Goal: Task Accomplishment & Management: Complete application form

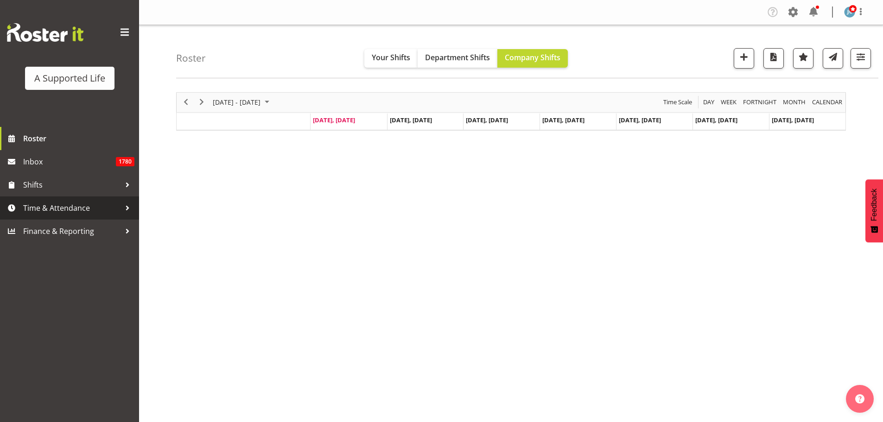
click at [63, 204] on span "Time & Attendance" at bounding box center [71, 208] width 97 height 14
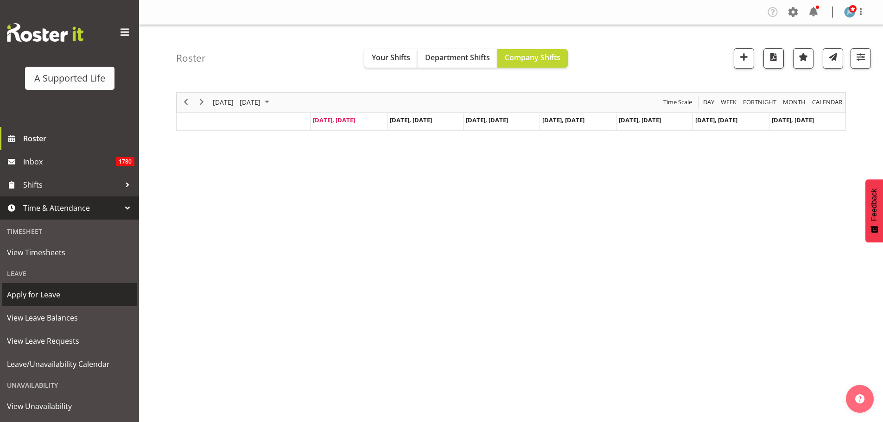
click at [60, 299] on span "Apply for Leave" at bounding box center [69, 295] width 125 height 14
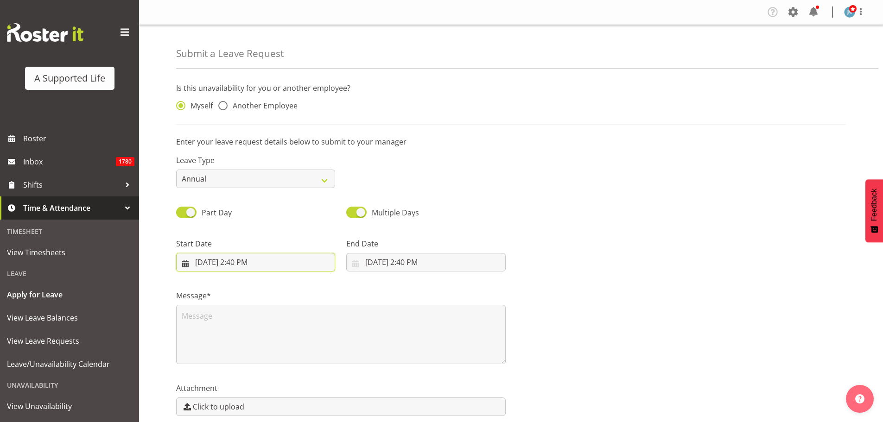
click at [260, 264] on input "9/29/2025, 2:40 PM" at bounding box center [255, 262] width 159 height 19
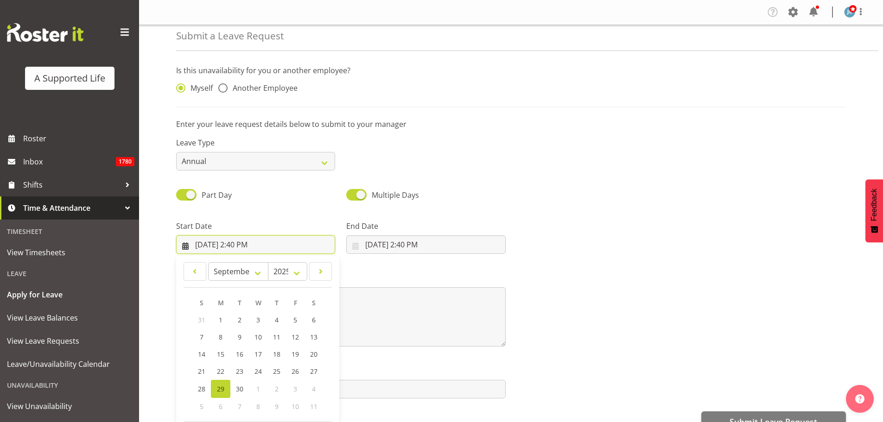
scroll to position [27, 0]
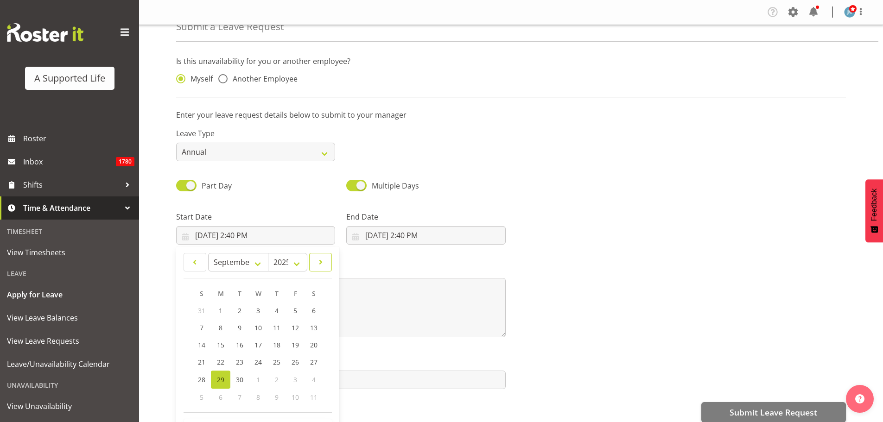
click at [324, 269] on link at bounding box center [320, 262] width 23 height 19
select select "10"
click at [298, 345] on span "14" at bounding box center [294, 345] width 7 height 9
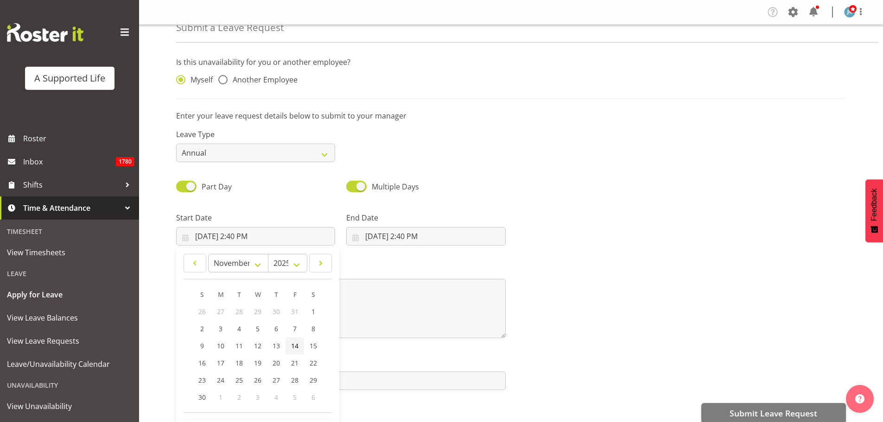
type input "11/14/2025, 2:40 PM"
click at [296, 236] on input "11/14/2025, 2:40 PM" at bounding box center [255, 236] width 159 height 19
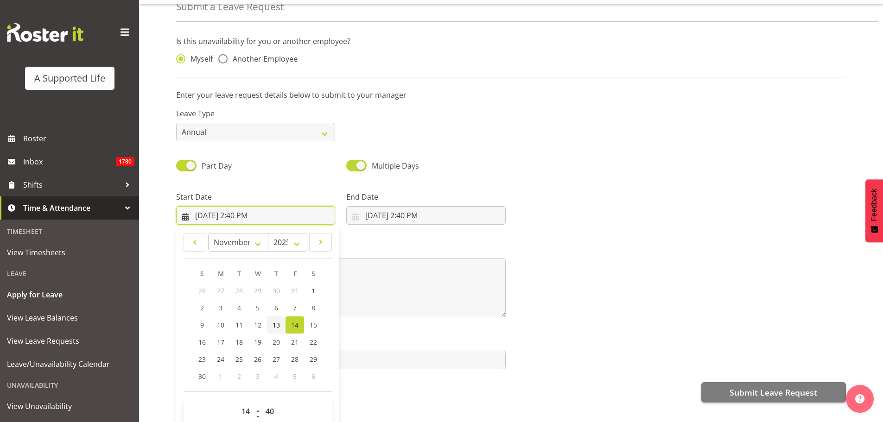
scroll to position [41, 0]
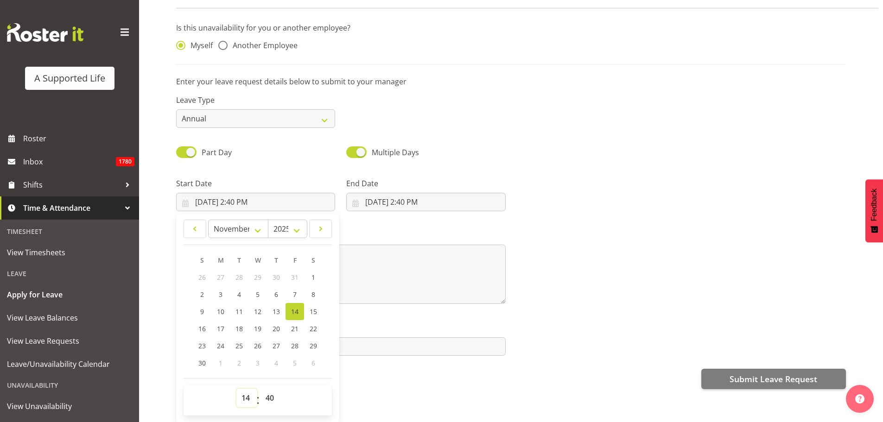
click at [248, 391] on select "00 01 02 03 04 05 06 07 08 09 10 11 12 13 14 15 16 17 18 19 20 21 22 23" at bounding box center [246, 398] width 21 height 19
select select "9"
click at [236, 389] on select "00 01 02 03 04 05 06 07 08 09 10 11 12 13 14 15 16 17 18 19 20 21 22 23" at bounding box center [246, 398] width 21 height 19
type input "11/14/2025, 9:40 AM"
click at [271, 389] on select "00 01 02 03 04 05 06 07 08 09 10 11 12 13 14 15 16 17 18 19 20 21 22 23 24 25 2…" at bounding box center [270, 398] width 21 height 19
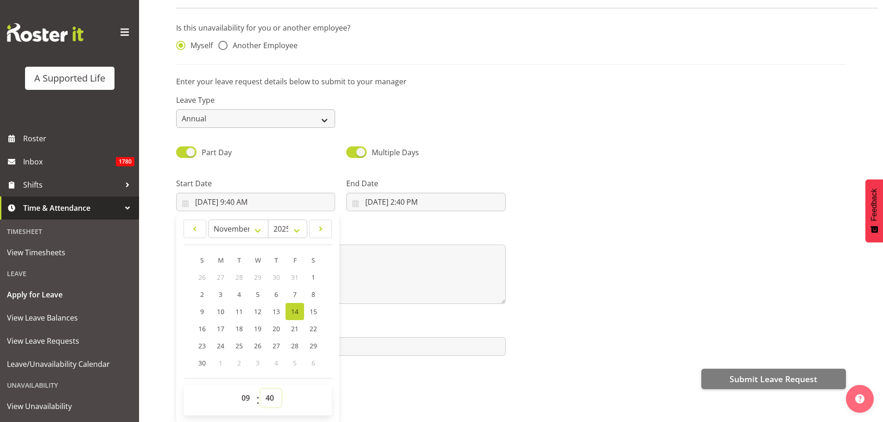
select select "0"
click at [260, 389] on select "00 01 02 03 04 05 06 07 08 09 10 11 12 13 14 15 16 17 18 19 20 21 22 23 24 25 2…" at bounding box center [270, 398] width 21 height 19
type input "11/14/2025, 9:00 AM"
click at [426, 199] on input "9/29/2025, 2:40 PM" at bounding box center [425, 202] width 159 height 19
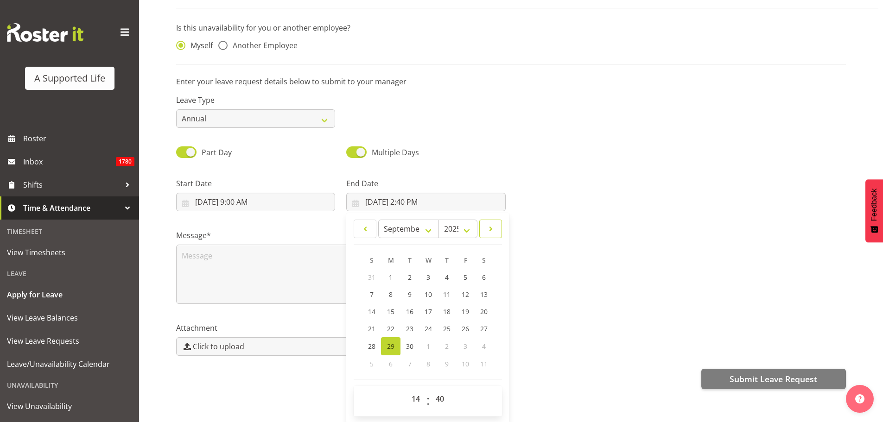
click at [493, 223] on span at bounding box center [490, 228] width 11 height 11
select select "10"
click at [461, 307] on span "14" at bounding box center [464, 311] width 7 height 9
type input "11/14/2025, 2:40 PM"
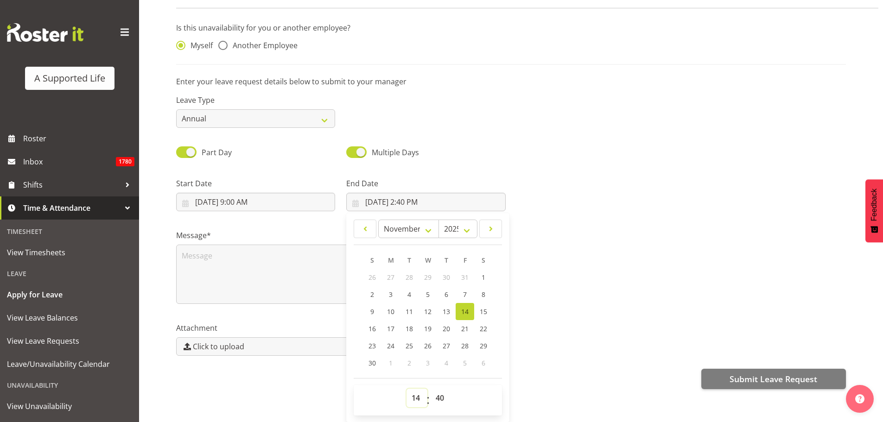
click at [414, 389] on select "00 01 02 03 04 05 06 07 08 09 10 11 12 13 14 15 16 17 18 19 20 21 22 23" at bounding box center [416, 398] width 21 height 19
select select "17"
click at [406, 389] on select "00 01 02 03 04 05 06 07 08 09 10 11 12 13 14 15 16 17 18 19 20 21 22 23" at bounding box center [416, 398] width 21 height 19
type input "11/14/2025, 5:40 PM"
drag, startPoint x: 441, startPoint y: 394, endPoint x: 443, endPoint y: 387, distance: 7.1
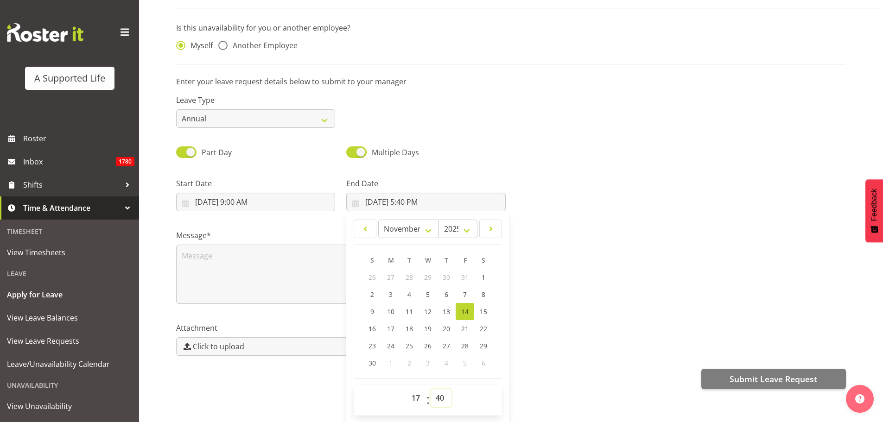
click at [441, 394] on select "00 01 02 03 04 05 06 07 08 09 10 11 12 13 14 15 16 17 18 19 20 21 22 23 24 25 2…" at bounding box center [440, 398] width 21 height 19
select select "0"
click at [430, 389] on select "00 01 02 03 04 05 06 07 08 09 10 11 12 13 14 15 16 17 18 19 20 21 22 23 24 25 2…" at bounding box center [440, 398] width 21 height 19
type input "11/14/2025, 5:00 PM"
click at [473, 125] on div "Leave Type Annual Sick Bereavement Domestic Violence Parental Jury Service Day …" at bounding box center [510, 108] width 681 height 52
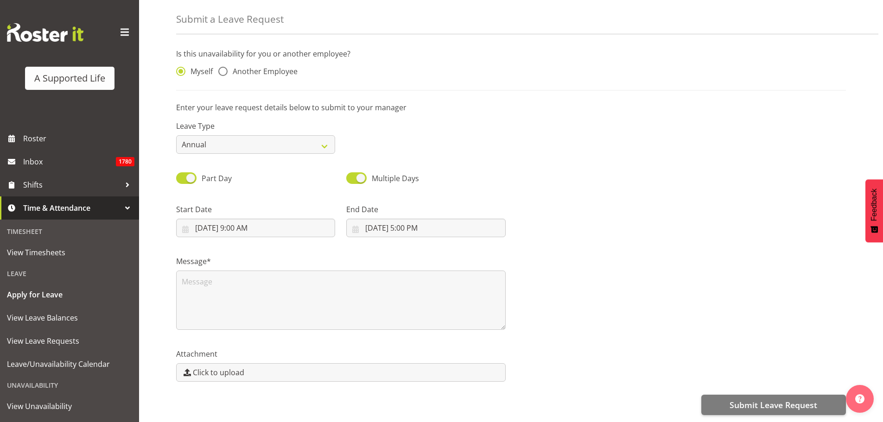
scroll to position [0, 0]
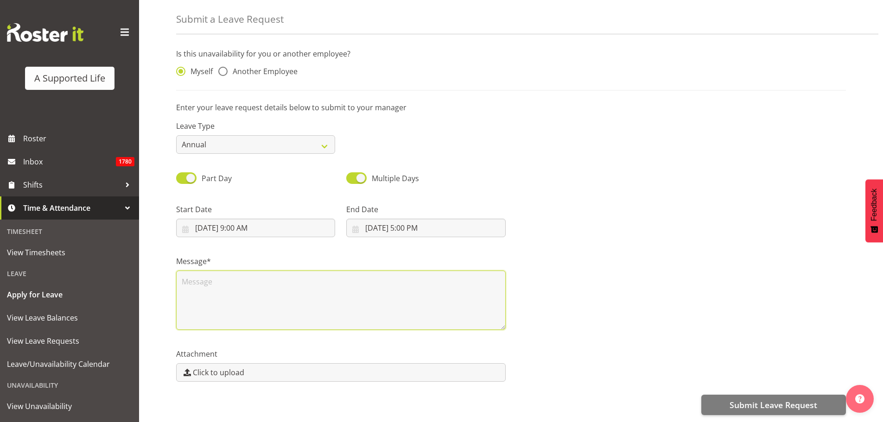
click at [378, 271] on textarea at bounding box center [340, 300] width 329 height 59
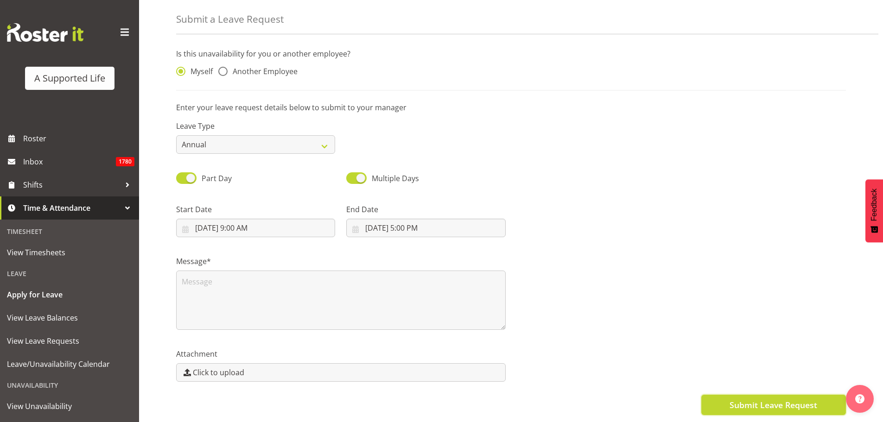
click at [808, 399] on span "Submit Leave Request" at bounding box center [773, 405] width 88 height 12
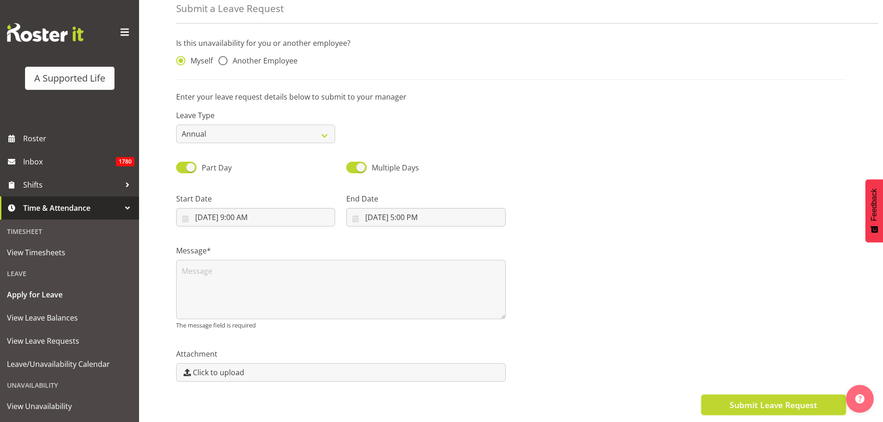
scroll to position [52, 0]
click at [779, 403] on span "Submit Leave Request" at bounding box center [773, 405] width 88 height 12
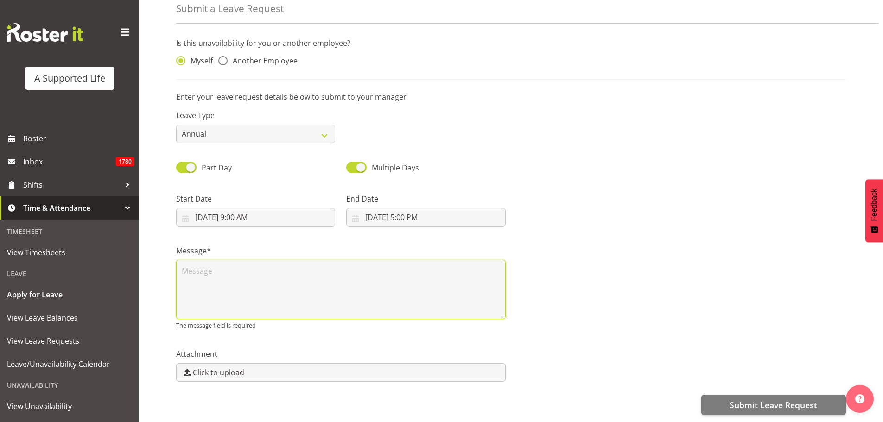
click at [351, 298] on textarea at bounding box center [340, 289] width 329 height 59
type textarea "."
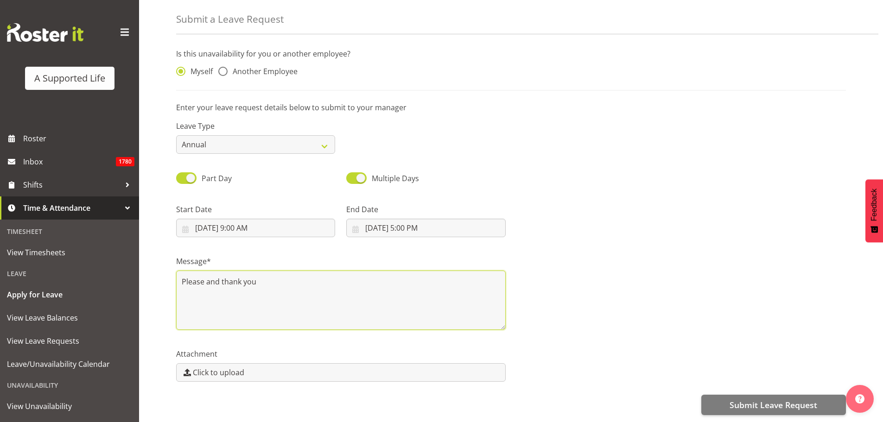
type textarea "Please and thank you"
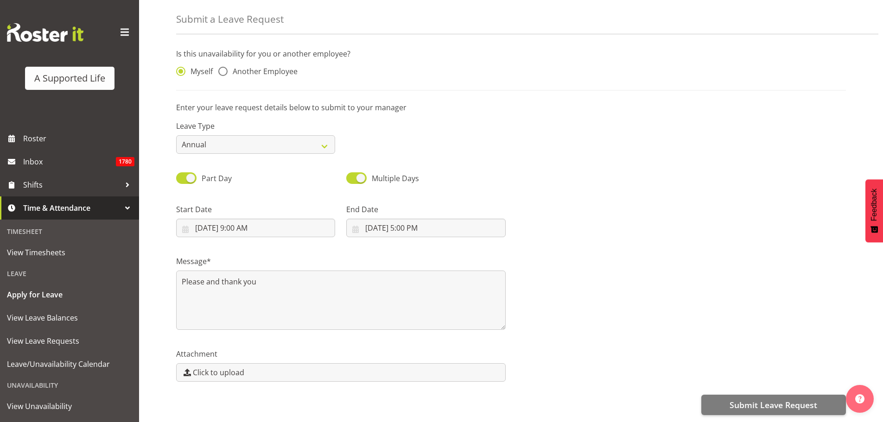
click at [796, 393] on div "Submit Leave Request" at bounding box center [510, 404] width 669 height 22
click at [796, 395] on button "Submit Leave Request" at bounding box center [773, 405] width 145 height 20
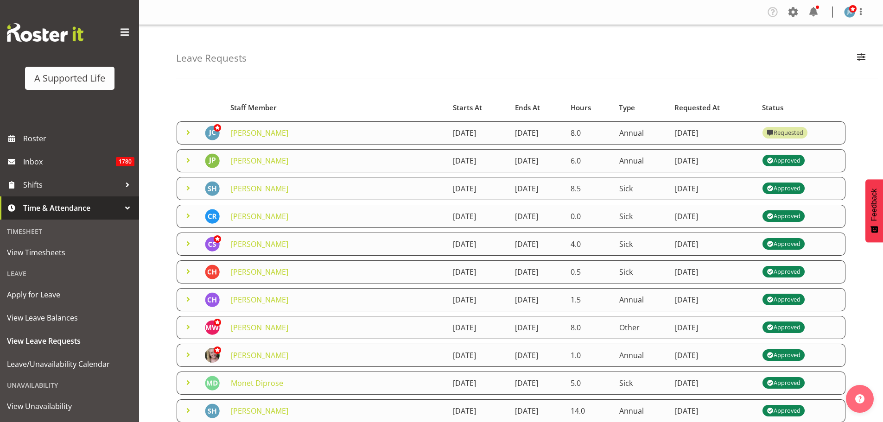
click at [87, 212] on span "Time & Attendance" at bounding box center [71, 208] width 97 height 14
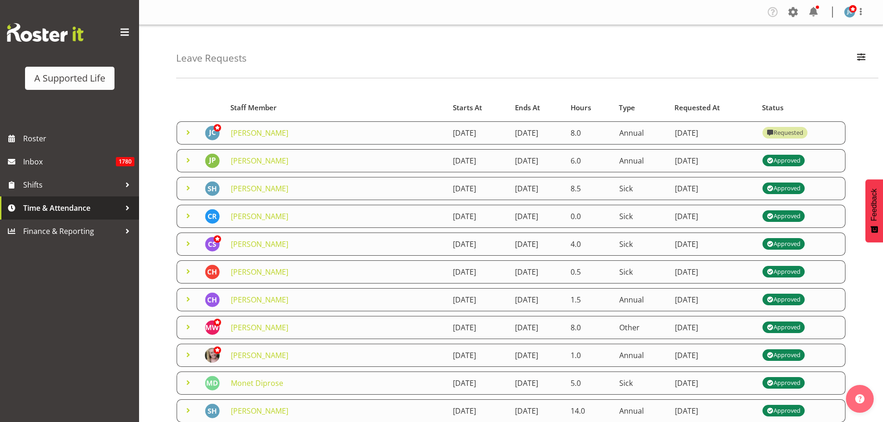
click at [88, 210] on span "Time & Attendance" at bounding box center [71, 208] width 97 height 14
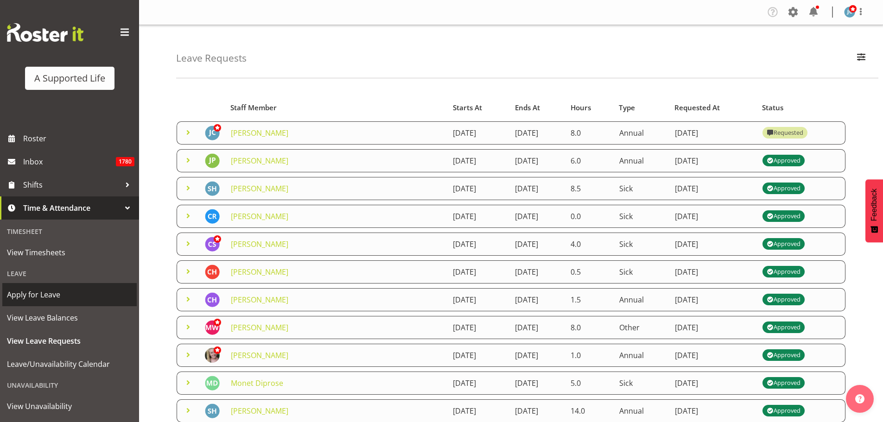
click at [70, 296] on span "Apply for Leave" at bounding box center [69, 295] width 125 height 14
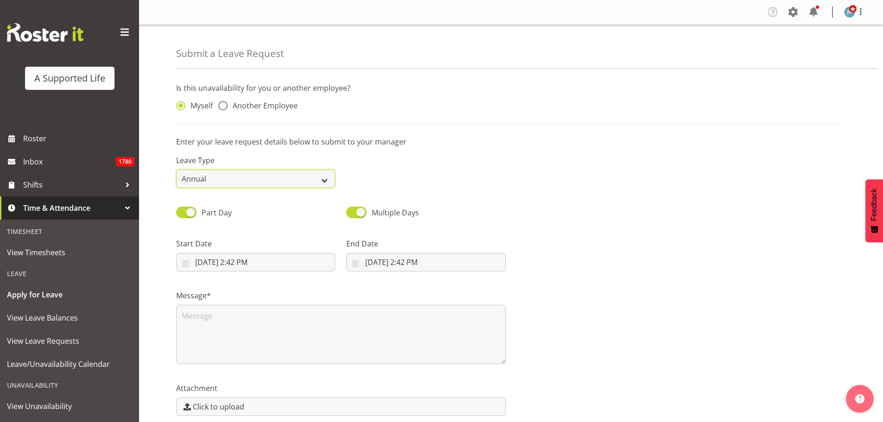
click at [231, 182] on select "Annual Sick Bereavement Domestic Violence Parental Jury Service Day In Lieu Oth…" at bounding box center [255, 179] width 159 height 19
click at [176, 170] on select "Annual Sick Bereavement Domestic Violence Parental Jury Service Day In Lieu Oth…" at bounding box center [255, 179] width 159 height 19
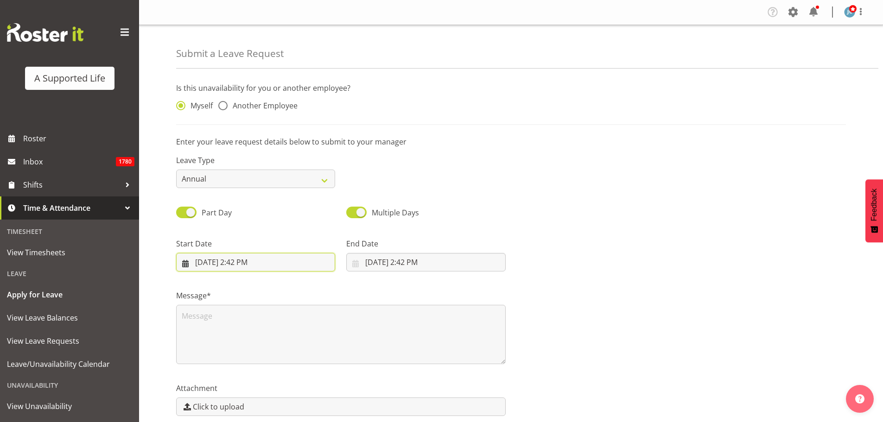
click at [257, 265] on input "9/29/2025, 2:42 PM" at bounding box center [255, 262] width 159 height 19
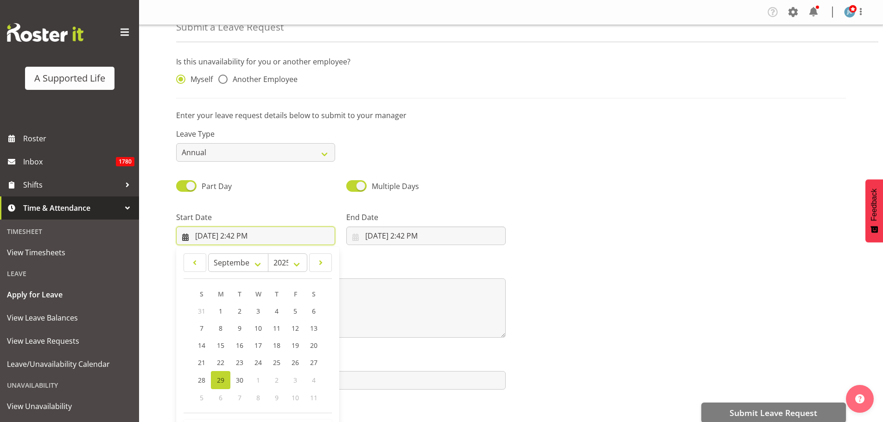
scroll to position [27, 0]
click at [323, 264] on span at bounding box center [320, 262] width 11 height 11
select select "9"
click at [293, 332] on span "10" at bounding box center [294, 328] width 7 height 9
type input "10/10/2025, 2:42 PM"
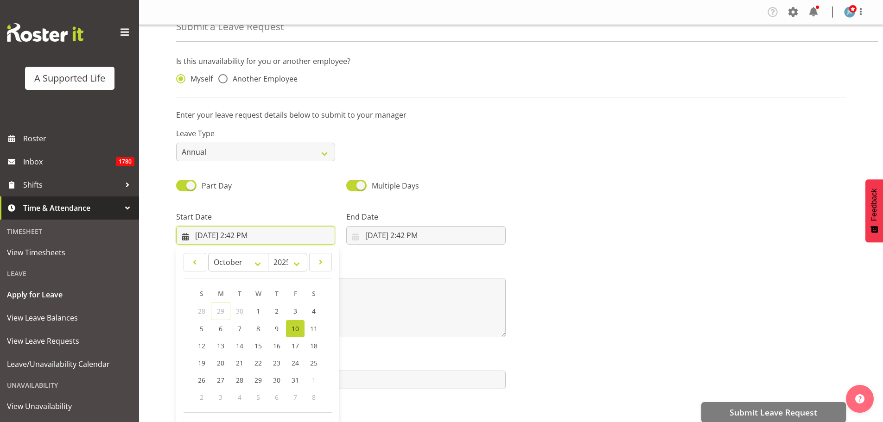
click at [247, 237] on input "10/10/2025, 2:42 PM" at bounding box center [255, 235] width 159 height 19
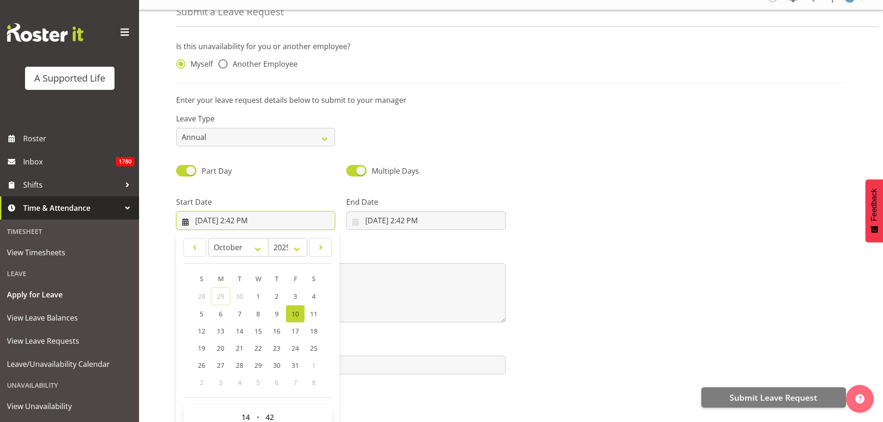
scroll to position [41, 0]
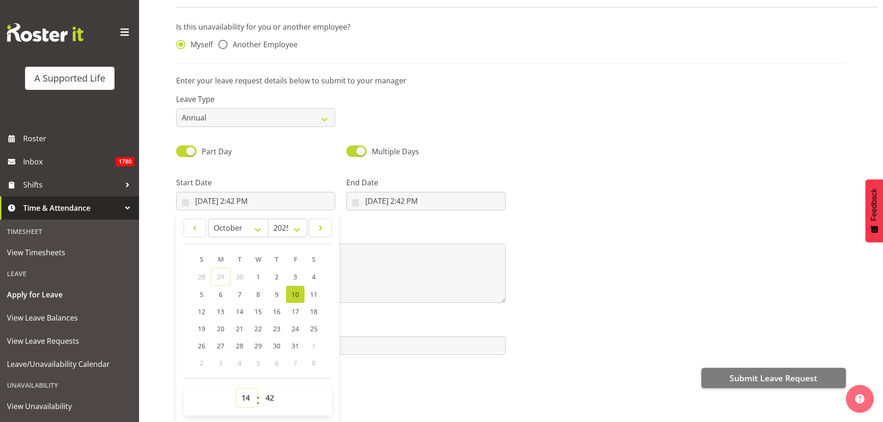
click at [241, 391] on select "00 01 02 03 04 05 06 07 08 09 10 11 12 13 14 15 16 17 18 19 20 21 22 23" at bounding box center [246, 398] width 21 height 19
click at [236, 389] on select "00 01 02 03 04 05 06 07 08 09 10 11 12 13 14 15 16 17 18 19 20 21 22 23" at bounding box center [246, 398] width 21 height 19
click at [277, 395] on select "00 01 02 03 04 05 06 07 08 09 10 11 12 13 14 15 16 17 18 19 20 21 22 23 24 25 2…" at bounding box center [270, 398] width 21 height 19
select select "30"
click at [260, 389] on select "00 01 02 03 04 05 06 07 08 09 10 11 12 13 14 15 16 17 18 19 20 21 22 23 24 25 2…" at bounding box center [270, 398] width 21 height 19
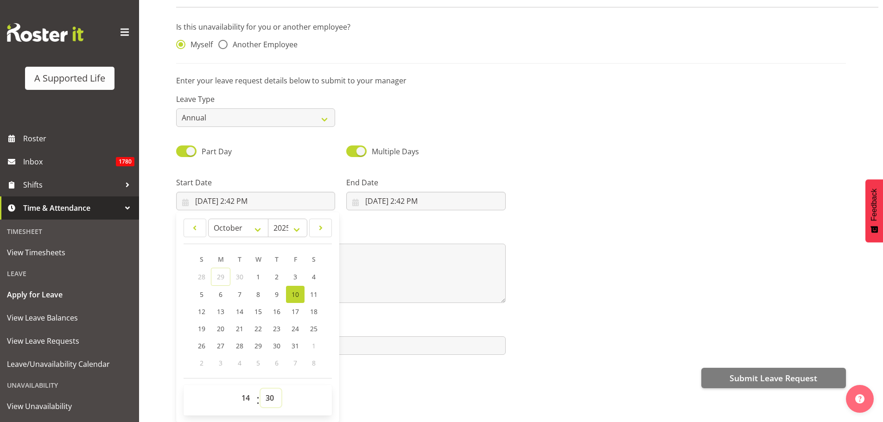
type input "10/10/2025, 2:30 PM"
click at [395, 193] on input "9/29/2025, 2:42 PM" at bounding box center [425, 201] width 159 height 19
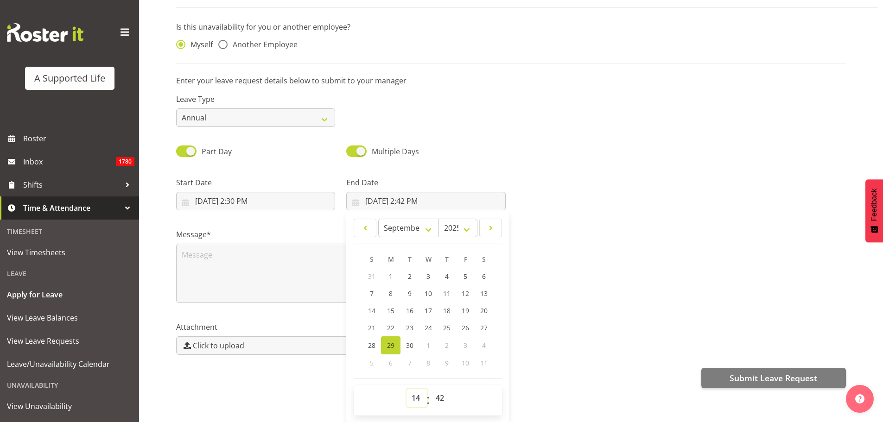
click at [413, 389] on select "00 01 02 03 04 05 06 07 08 09 10 11 12 13 14 15 16 17 18 19 20 21 22 23" at bounding box center [416, 398] width 21 height 19
select select "17"
click at [406, 389] on select "00 01 02 03 04 05 06 07 08 09 10 11 12 13 14 15 16 17 18 19 20 21 22 23" at bounding box center [416, 398] width 21 height 19
type input "9/29/2025, 5:42 PM"
click at [436, 389] on select "00 01 02 03 04 05 06 07 08 09 10 11 12 13 14 15 16 17 18 19 20 21 22 23 24 25 2…" at bounding box center [440, 398] width 21 height 19
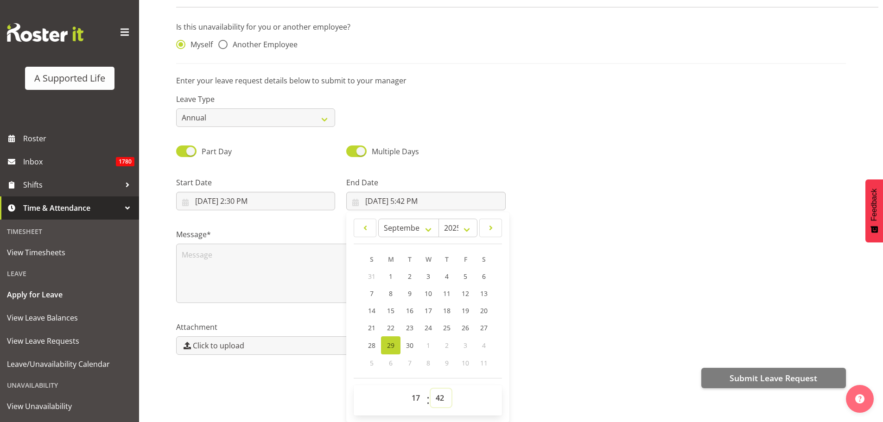
select select "0"
click at [430, 389] on select "00 01 02 03 04 05 06 07 08 09 10 11 12 13 14 15 16 17 18 19 20 21 22 23 24 25 2…" at bounding box center [440, 398] width 21 height 19
type input "9/29/2025, 5:00 PM"
click at [489, 153] on div "Multiple Days" at bounding box center [425, 148] width 170 height 32
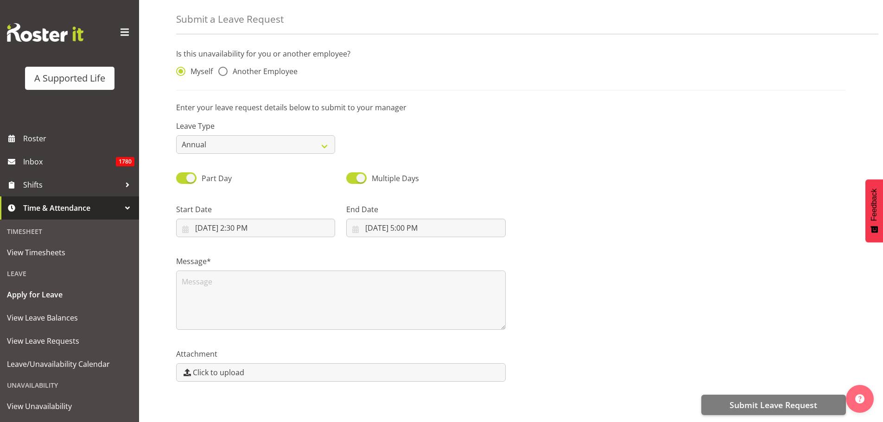
scroll to position [0, 0]
click at [431, 219] on input "9/29/2025, 5:00 PM" at bounding box center [425, 228] width 159 height 19
click at [487, 249] on span at bounding box center [490, 254] width 11 height 11
select select "9"
click at [465, 321] on link "10" at bounding box center [465, 321] width 19 height 17
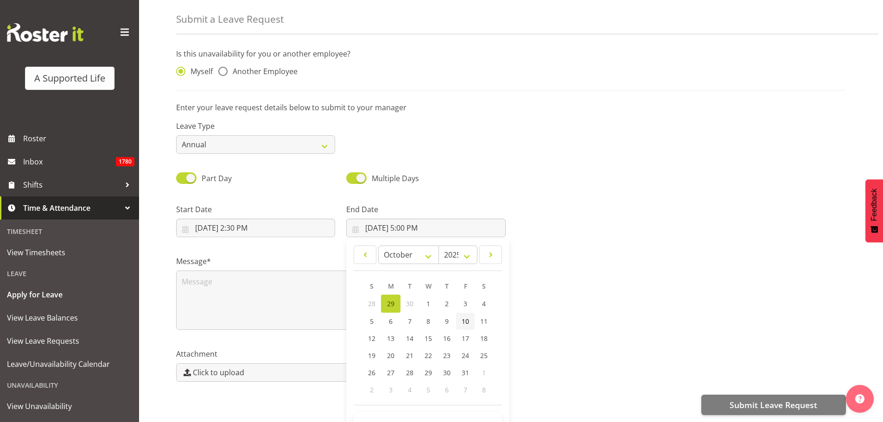
type input "10/10/2025, 5:00 PM"
click at [471, 172] on div "Multiple Days" at bounding box center [425, 178] width 159 height 13
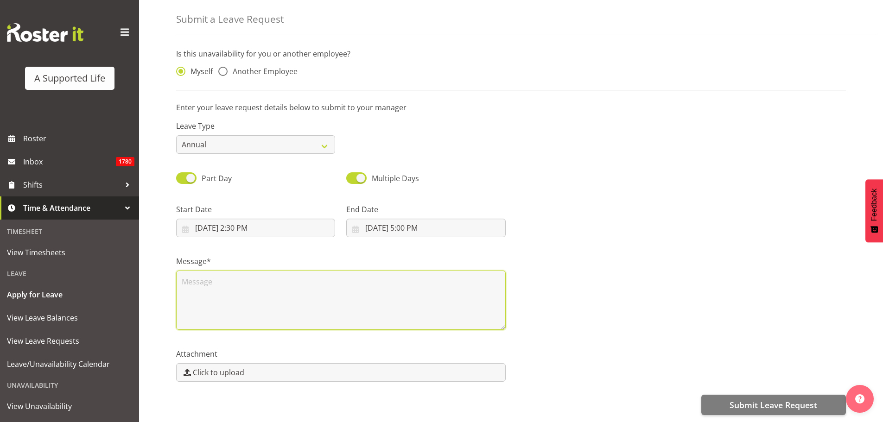
click at [366, 300] on textarea at bounding box center [340, 300] width 329 height 59
type textarea "Appt"
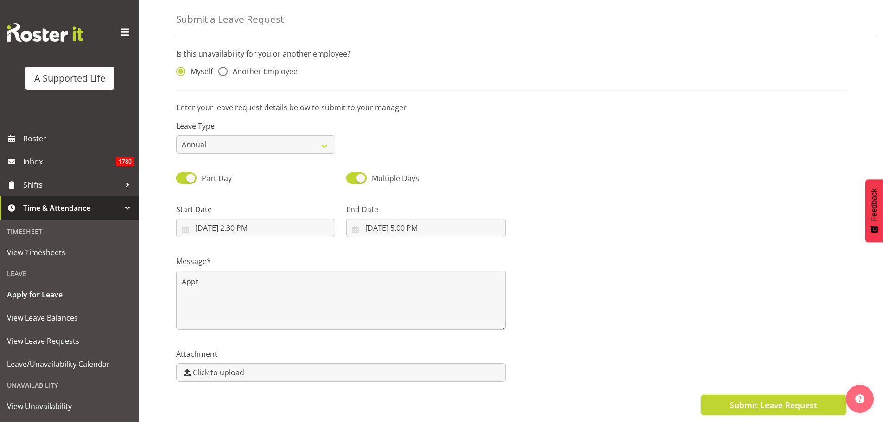
click at [757, 399] on span "Submit Leave Request" at bounding box center [773, 405] width 88 height 12
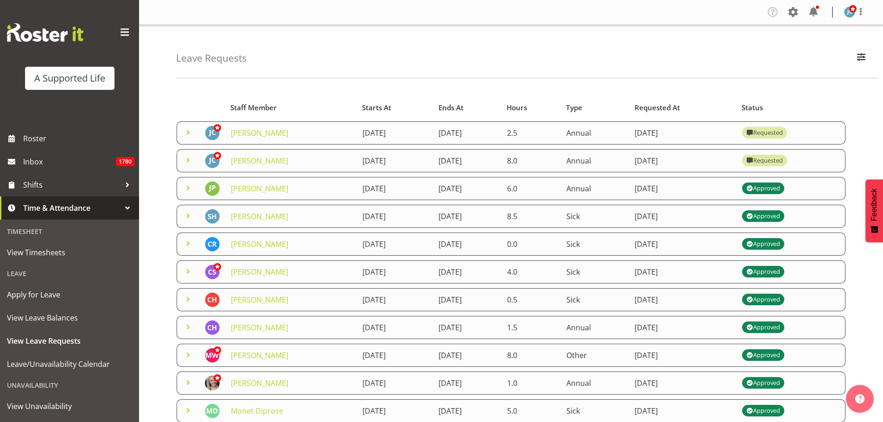
click at [92, 206] on span "Time & Attendance" at bounding box center [71, 208] width 97 height 14
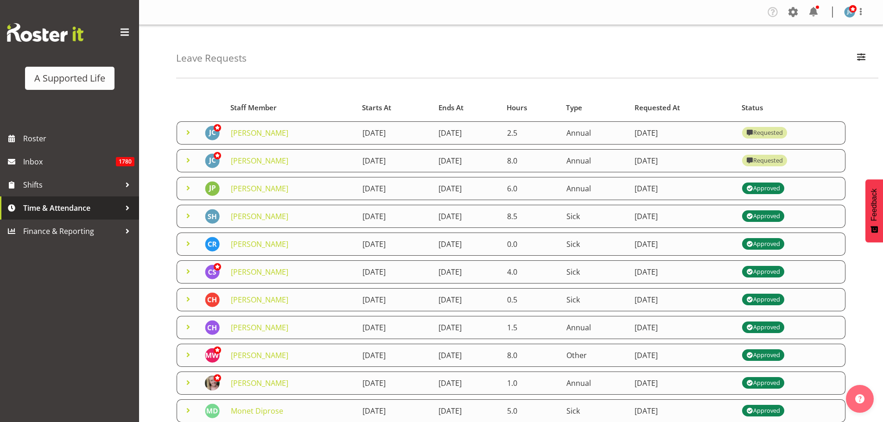
click at [92, 206] on span "Time & Attendance" at bounding box center [71, 208] width 97 height 14
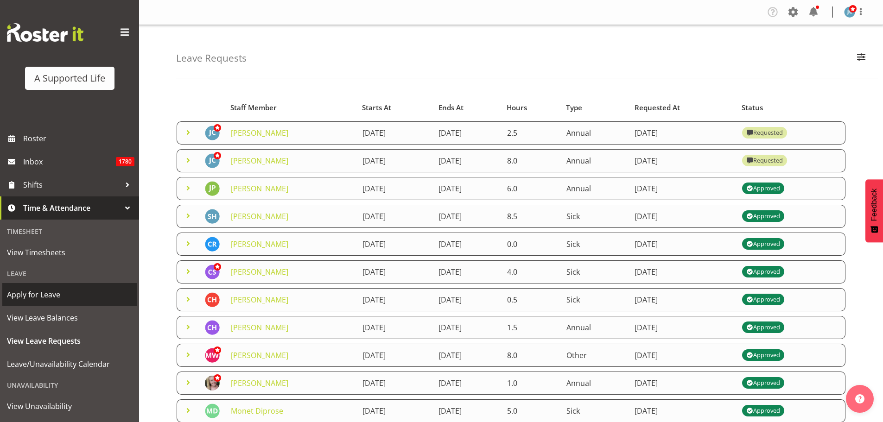
click at [62, 298] on span "Apply for Leave" at bounding box center [69, 295] width 125 height 14
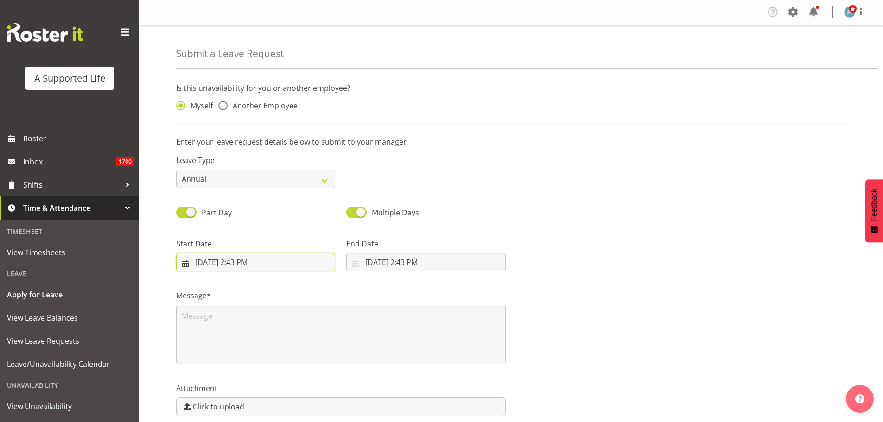
click at [250, 264] on input "9/29/2025, 2:43 PM" at bounding box center [255, 262] width 159 height 19
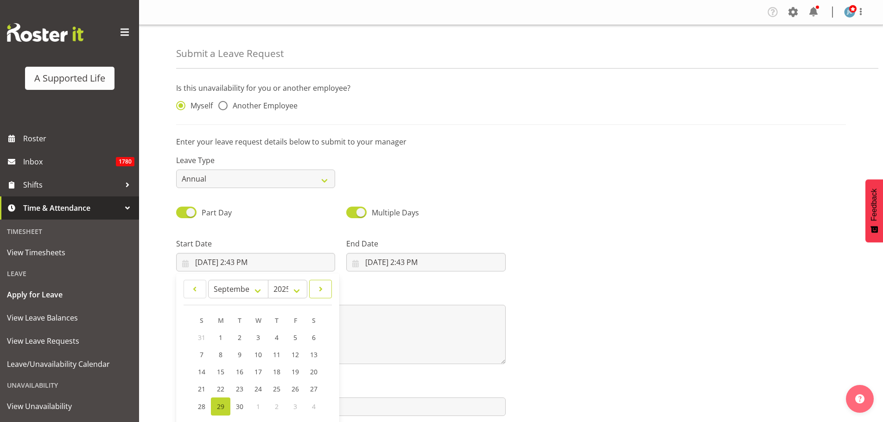
click at [315, 290] on span at bounding box center [320, 289] width 11 height 11
select select "9"
click at [299, 374] on link "17" at bounding box center [295, 372] width 19 height 17
type input "10/17/2025, 2:43 PM"
click at [415, 260] on input "9/29/2025, 2:43 PM" at bounding box center [425, 262] width 159 height 19
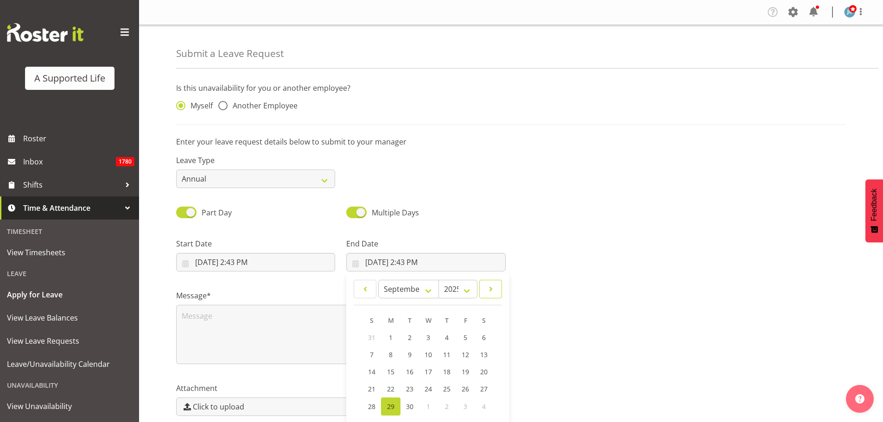
click at [491, 287] on span at bounding box center [490, 289] width 11 height 11
select select "9"
click at [466, 376] on span "17" at bounding box center [464, 372] width 7 height 9
type input "10/17/2025, 2:43 PM"
click at [265, 263] on input "10/17/2025, 2:43 PM" at bounding box center [255, 262] width 159 height 19
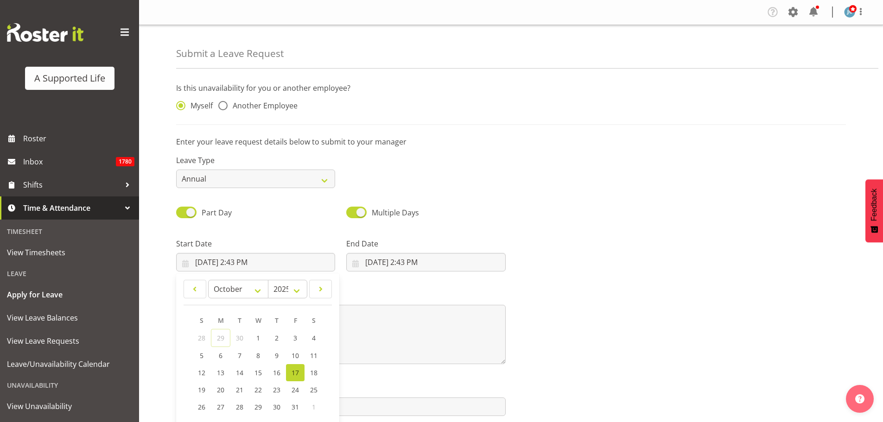
click at [288, 224] on div "Part Day" at bounding box center [255, 210] width 170 height 32
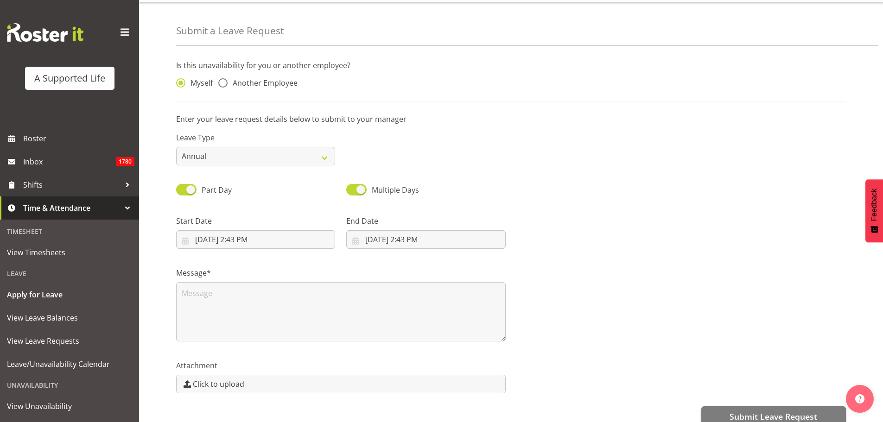
scroll to position [41, 0]
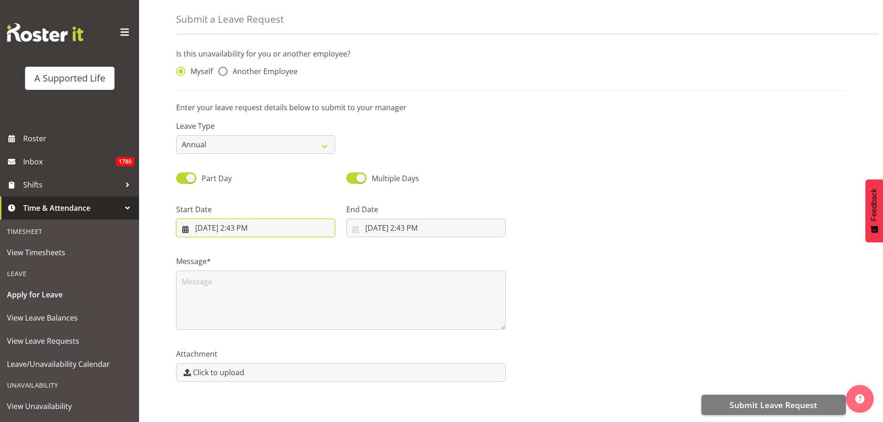
click at [286, 222] on input "10/17/2025, 2:43 PM" at bounding box center [255, 228] width 159 height 19
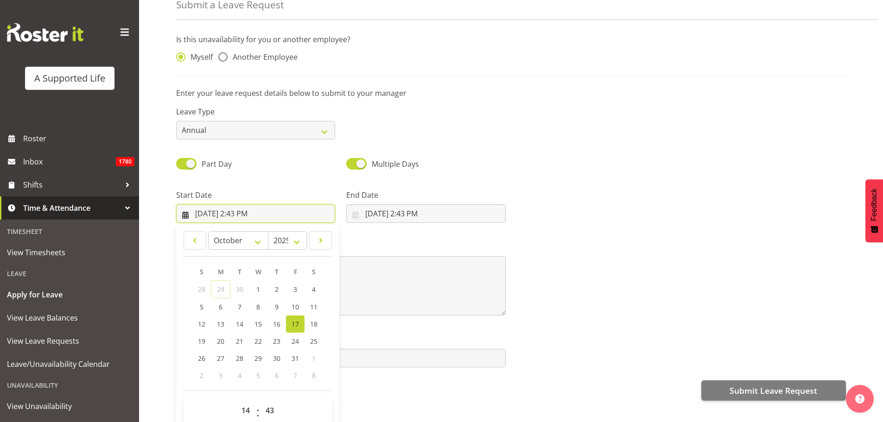
scroll to position [27, 0]
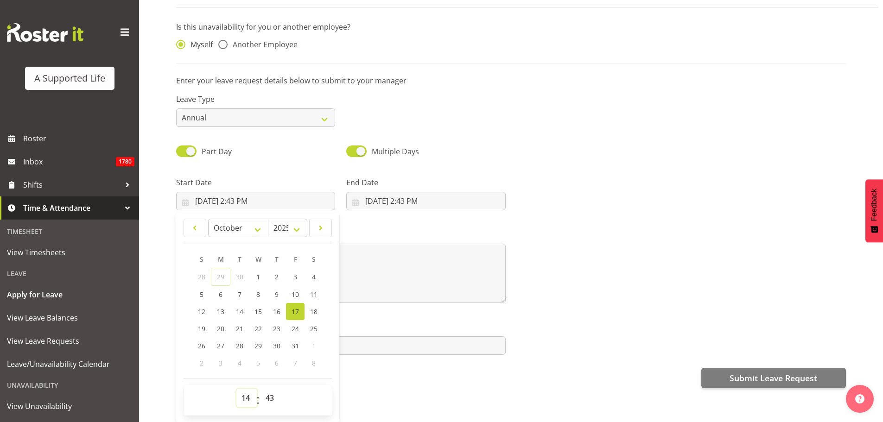
click at [242, 394] on select "00 01 02 03 04 05 06 07 08 09 10 11 12 13 14 15 16 17 18 19 20 21 22 23" at bounding box center [246, 398] width 21 height 19
select select "13"
click at [236, 389] on select "00 01 02 03 04 05 06 07 08 09 10 11 12 13 14 15 16 17 18 19 20 21 22 23" at bounding box center [246, 398] width 21 height 19
type input "10/17/2025, 1:43 PM"
drag, startPoint x: 271, startPoint y: 395, endPoint x: 271, endPoint y: 385, distance: 9.3
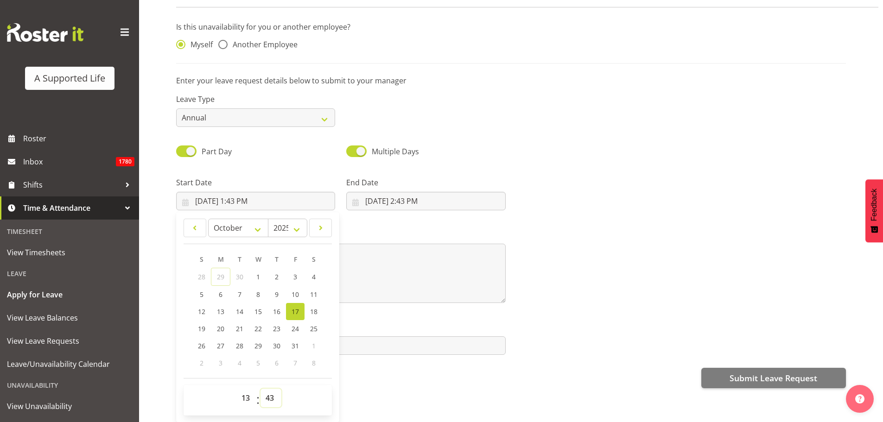
click at [271, 395] on select "00 01 02 03 04 05 06 07 08 09 10 11 12 13 14 15 16 17 18 19 20 21 22 23 24 25 2…" at bounding box center [270, 398] width 21 height 19
select select "0"
click at [260, 389] on select "00 01 02 03 04 05 06 07 08 09 10 11 12 13 14 15 16 17 18 19 20 21 22 23 24 25 2…" at bounding box center [270, 398] width 21 height 19
type input "10/17/2025, 1:00 PM"
click at [273, 164] on div "Start Date 10/17/2025, 1:00 PM January February March April May June July Augus…" at bounding box center [255, 190] width 170 height 52
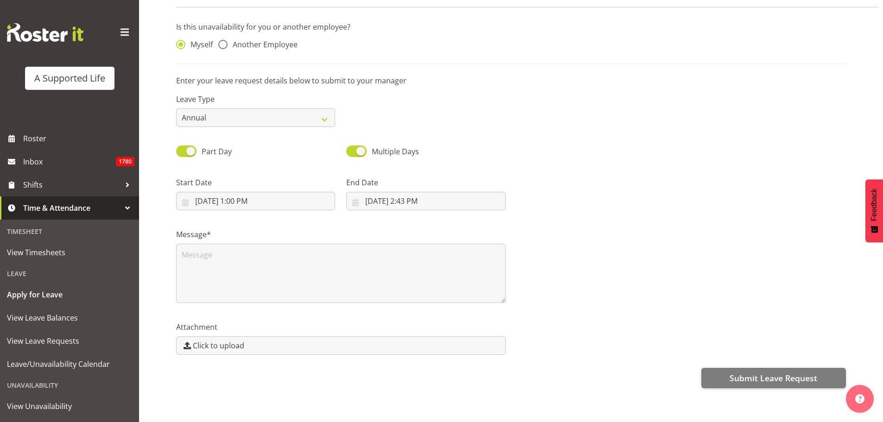
scroll to position [0, 0]
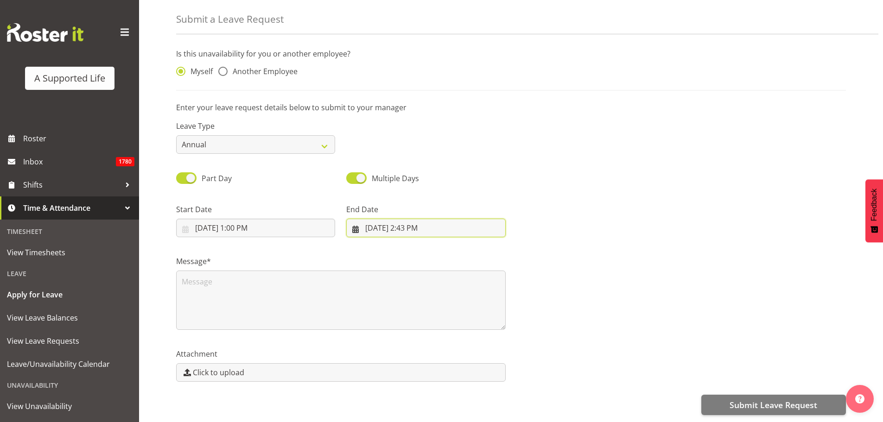
click at [432, 222] on input "10/17/2025, 2:43 PM" at bounding box center [425, 228] width 159 height 19
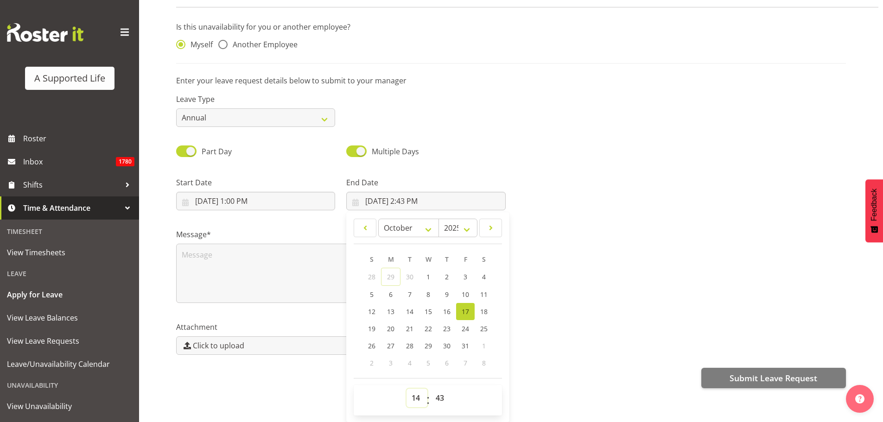
click at [415, 391] on select "00 01 02 03 04 05 06 07 08 09 10 11 12 13 14 15 16 17 18 19 20 21 22 23" at bounding box center [416, 398] width 21 height 19
select select "17"
click at [406, 389] on select "00 01 02 03 04 05 06 07 08 09 10 11 12 13 14 15 16 17 18 19 20 21 22 23" at bounding box center [416, 398] width 21 height 19
type input "10/17/2025, 5:43 PM"
click at [442, 389] on select "00 01 02 03 04 05 06 07 08 09 10 11 12 13 14 15 16 17 18 19 20 21 22 23 24 25 2…" at bounding box center [440, 398] width 21 height 19
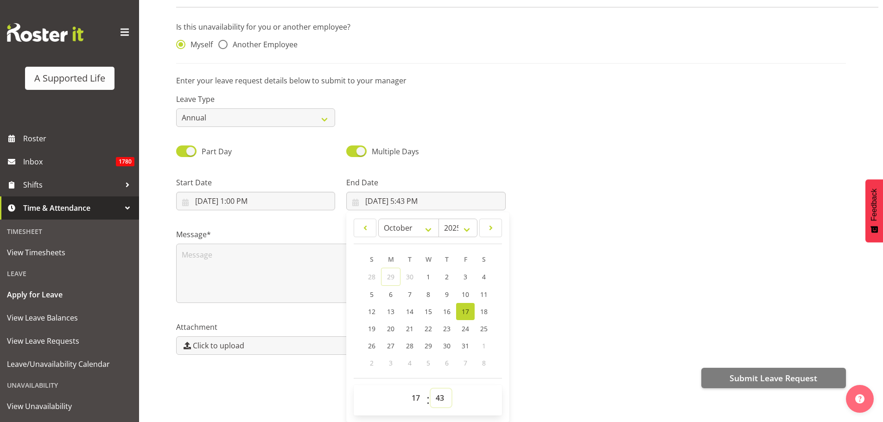
select select "0"
click at [430, 389] on select "00 01 02 03 04 05 06 07 08 09 10 11 12 13 14 15 16 17 18 19 20 21 22 23 24 25 2…" at bounding box center [440, 398] width 21 height 19
type input "10/17/2025, 5:00 PM"
click at [443, 132] on div "Multiple Days" at bounding box center [425, 148] width 170 height 32
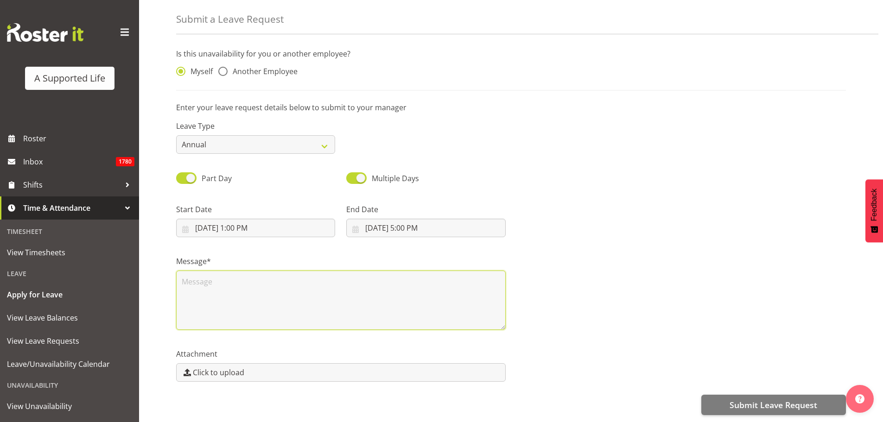
click at [275, 290] on textarea at bounding box center [340, 300] width 329 height 59
type textarea "Appt"
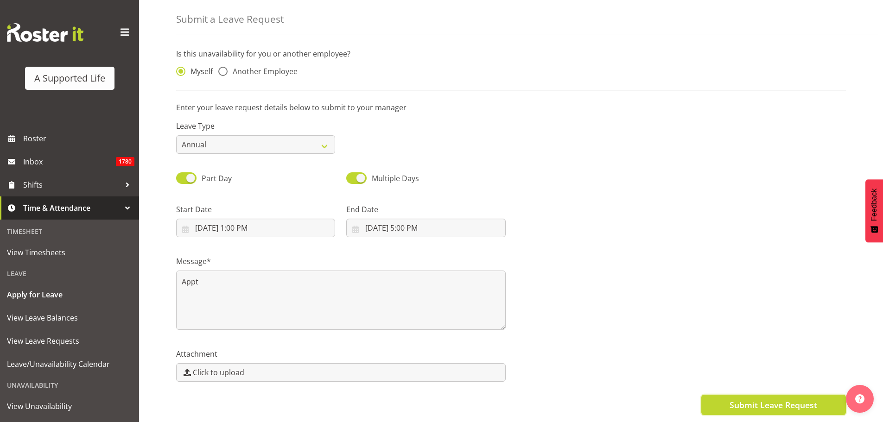
click at [776, 399] on span "Submit Leave Request" at bounding box center [773, 405] width 88 height 12
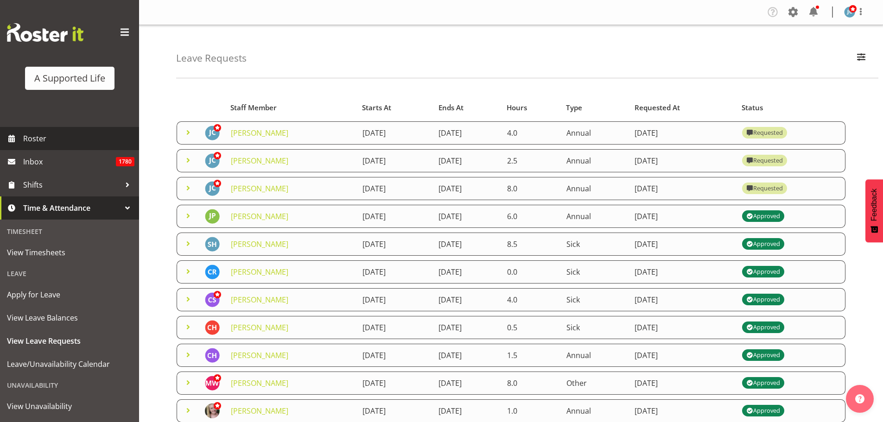
click at [64, 138] on span "Roster" at bounding box center [78, 139] width 111 height 14
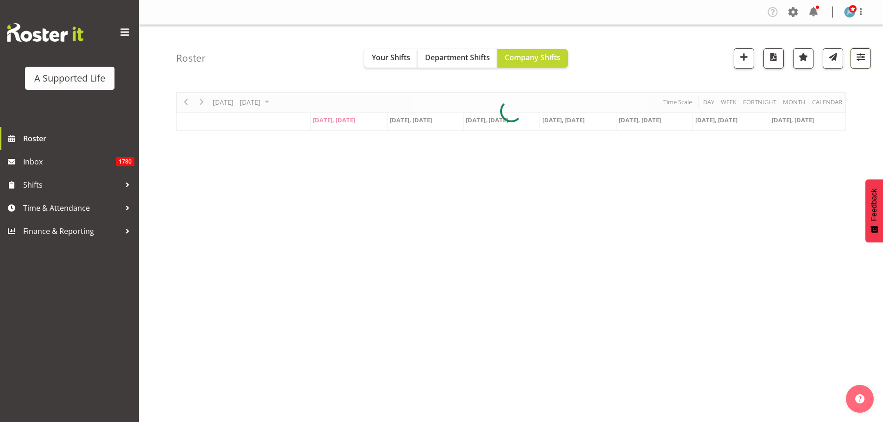
click at [864, 56] on span "button" at bounding box center [860, 57] width 12 height 12
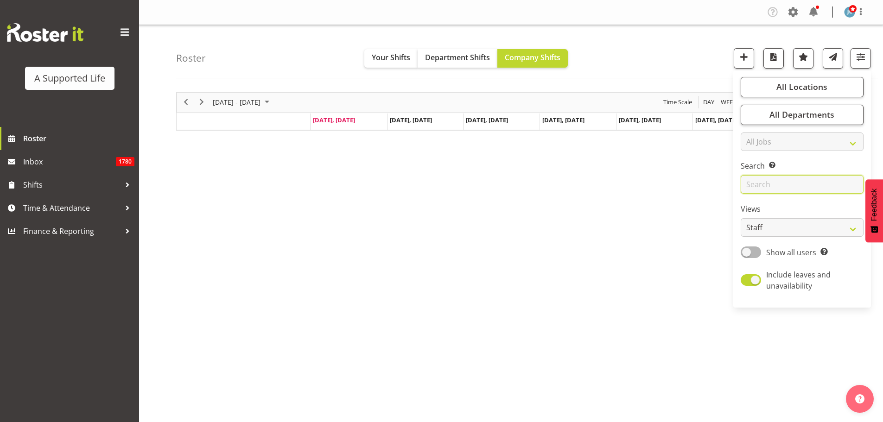
click at [763, 183] on input "text" at bounding box center [801, 184] width 123 height 19
type input "[PERSON_NAME]"
